Goal: Information Seeking & Learning: Compare options

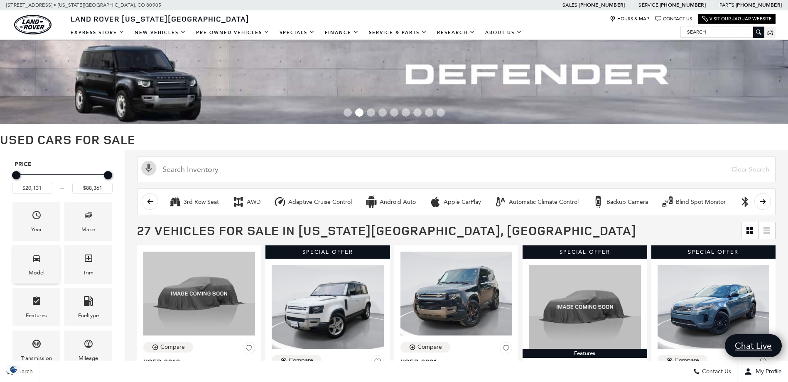
click at [34, 273] on div "Model" at bounding box center [37, 272] width 16 height 9
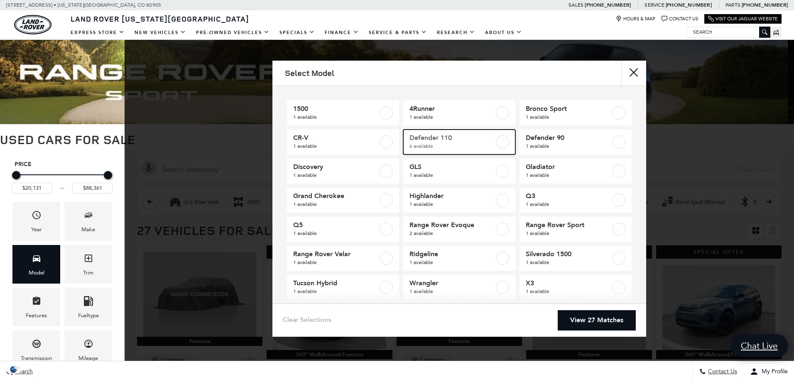
click at [499, 142] on label at bounding box center [502, 141] width 13 height 13
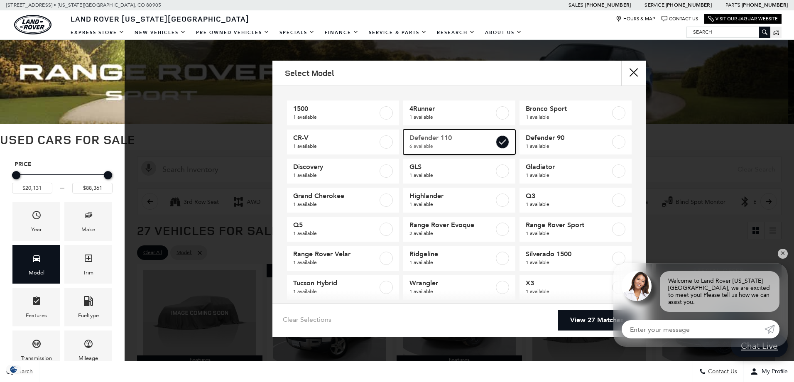
type input "$42,276"
checkbox input "true"
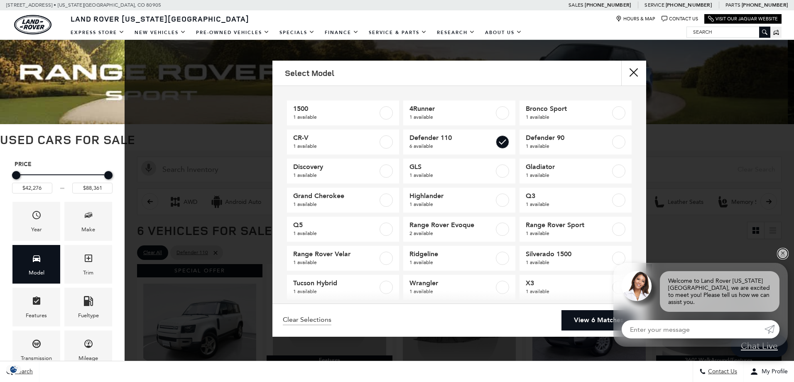
click at [782, 259] on link "✕" at bounding box center [783, 254] width 10 height 10
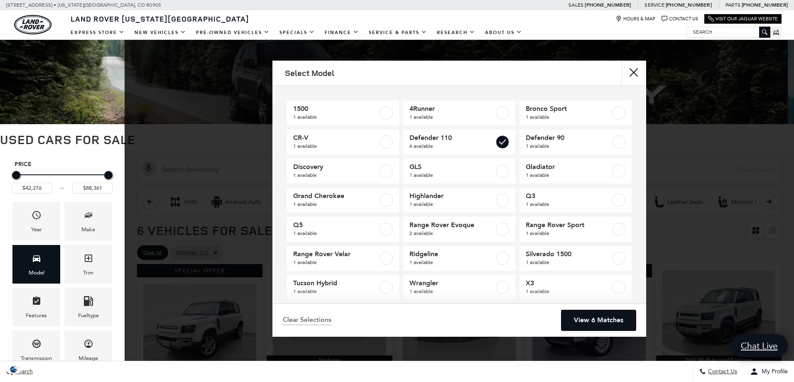
click at [602, 318] on link "View 6 Matches" at bounding box center [598, 320] width 74 height 20
